Goal: Register for event/course: Sign up to attend an event or enroll in a course

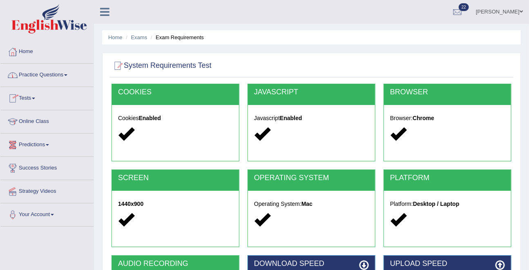
click at [33, 72] on link "Practice Questions" at bounding box center [46, 74] width 93 height 20
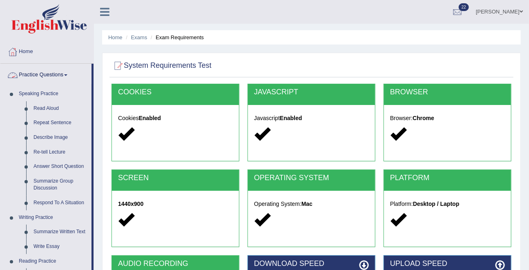
click at [37, 71] on link "Practice Questions" at bounding box center [45, 74] width 91 height 20
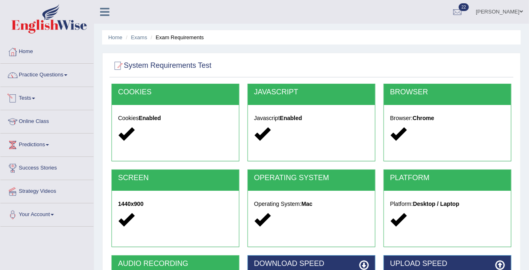
click at [28, 95] on link "Tests" at bounding box center [46, 97] width 93 height 20
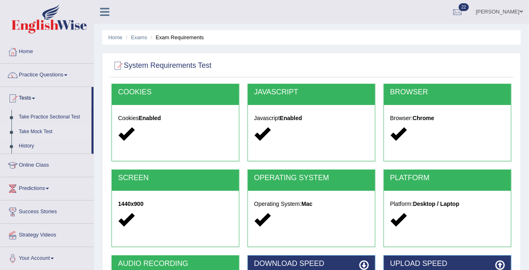
click at [30, 132] on link "Take Mock Test" at bounding box center [53, 132] width 76 height 15
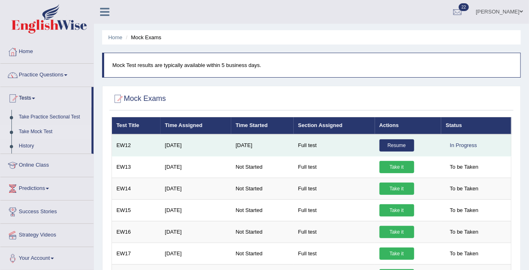
click at [395, 143] on link "Resume" at bounding box center [396, 145] width 35 height 12
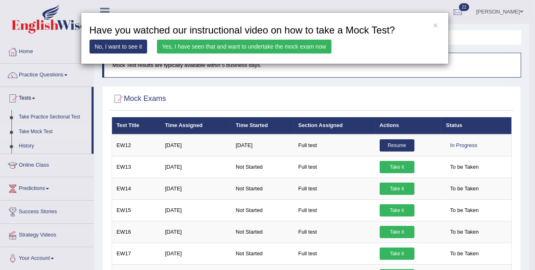
click at [287, 45] on link "Yes, I have seen that and want to undertake the mock exam now" at bounding box center [244, 47] width 174 height 14
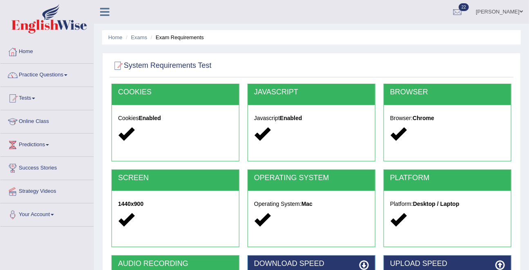
scroll to position [159, 0]
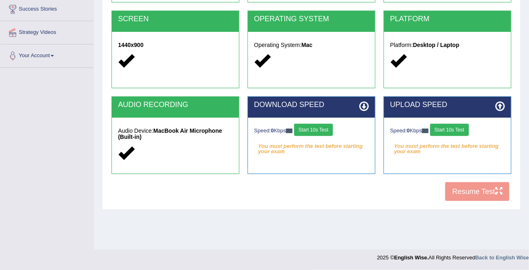
click at [322, 129] on button "Start 10s Test" at bounding box center [313, 130] width 39 height 12
click at [460, 132] on button "Start 10s Test" at bounding box center [449, 130] width 39 height 12
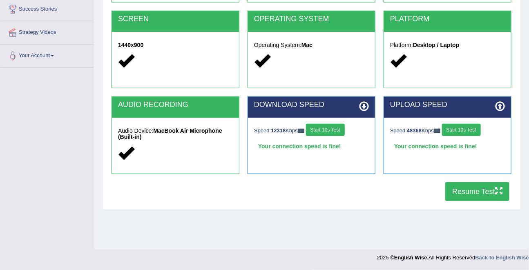
click at [473, 194] on button "Resume Test" at bounding box center [477, 191] width 64 height 19
